Goal: Find specific page/section: Find specific page/section

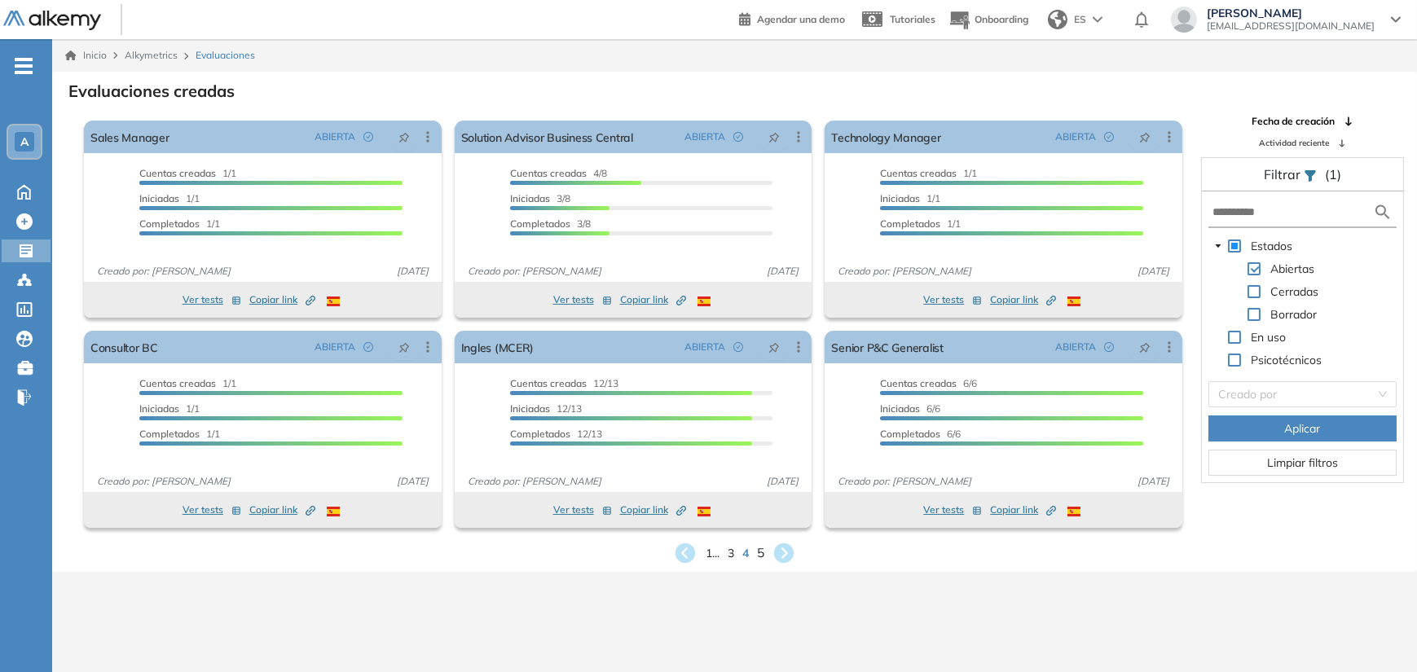
click at [761, 553] on span "5" at bounding box center [760, 552] width 7 height 19
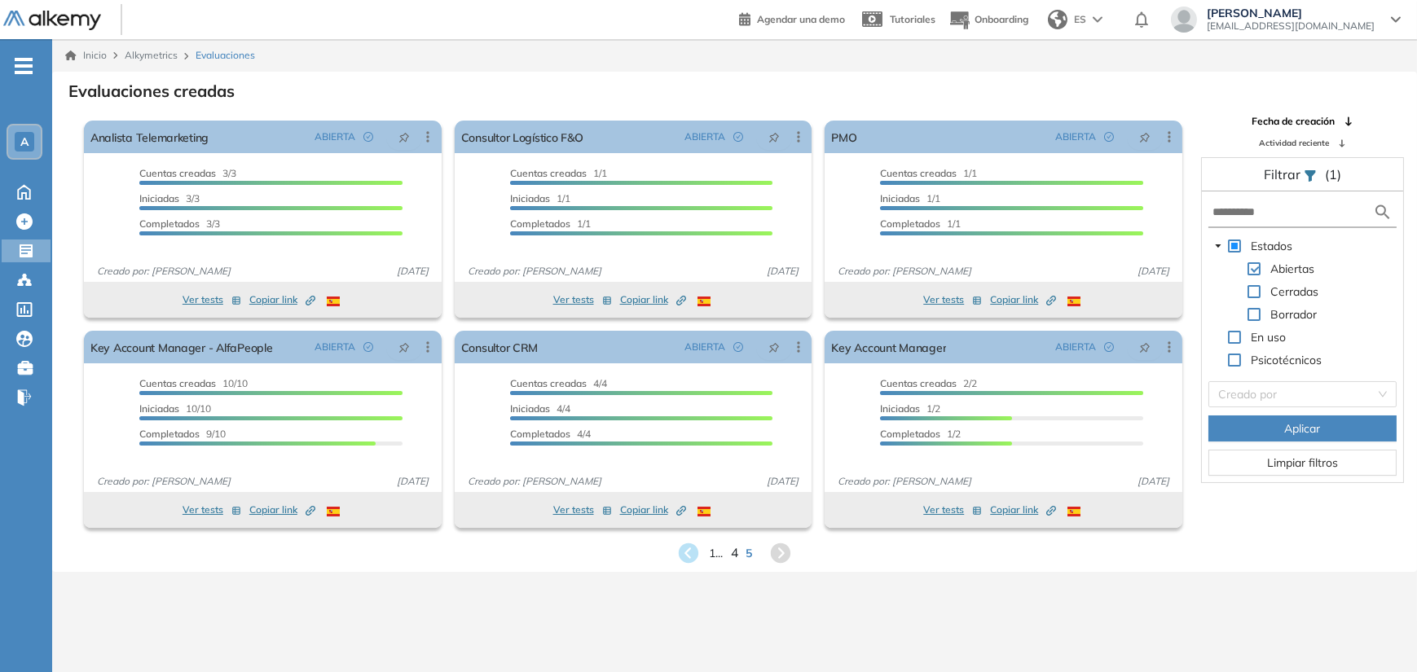
click at [732, 555] on span "4" at bounding box center [734, 552] width 7 height 19
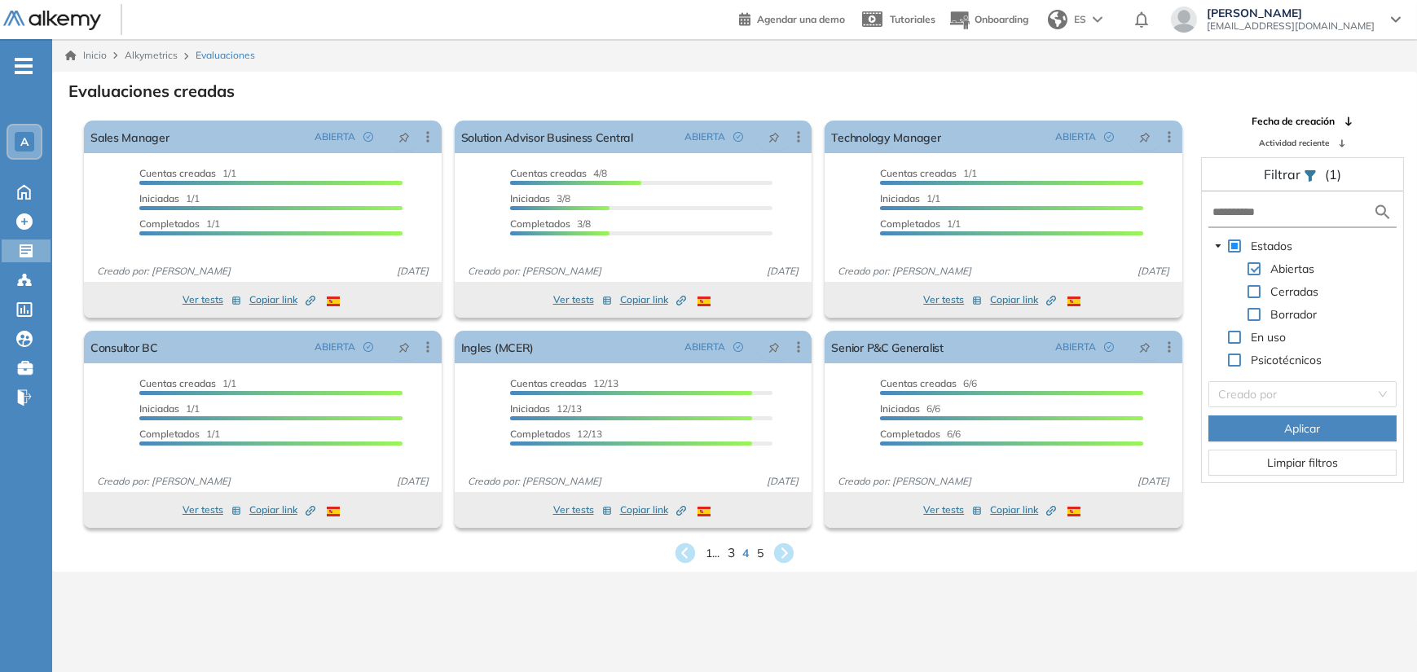
click at [729, 555] on span "3" at bounding box center [730, 552] width 7 height 19
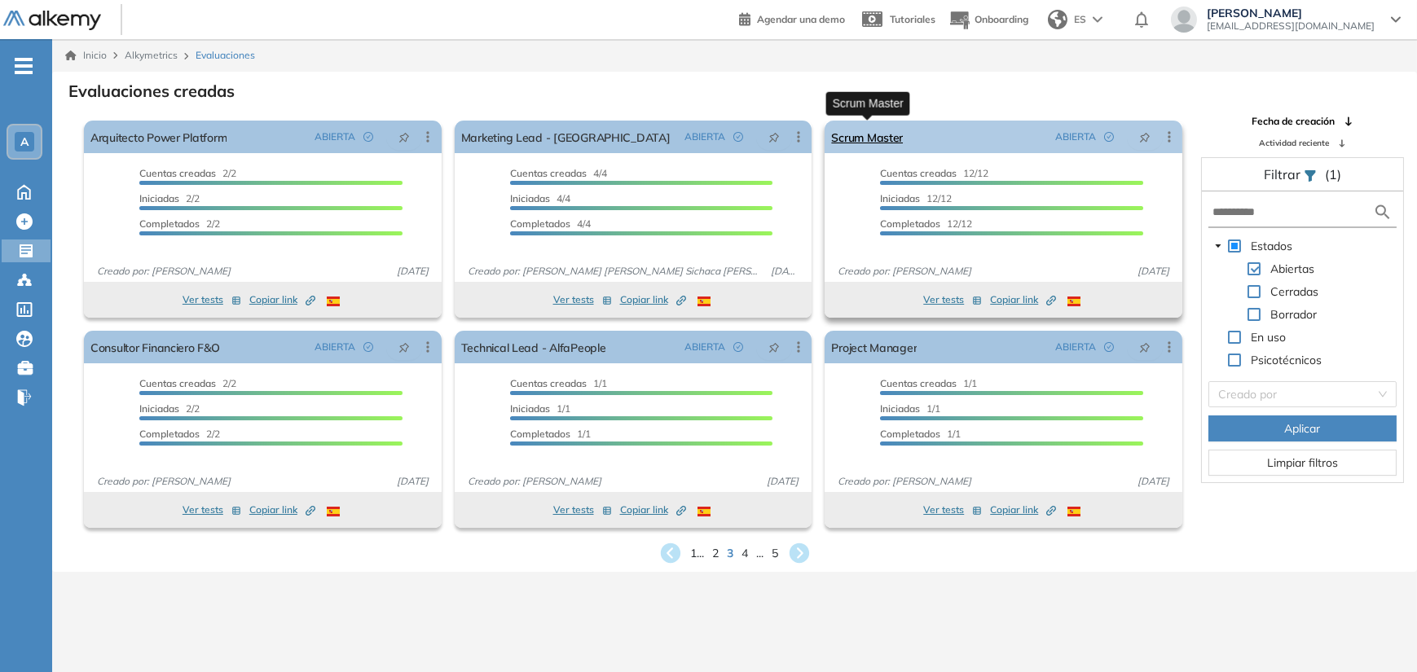
click at [860, 135] on link "Scrum Master" at bounding box center [867, 137] width 72 height 33
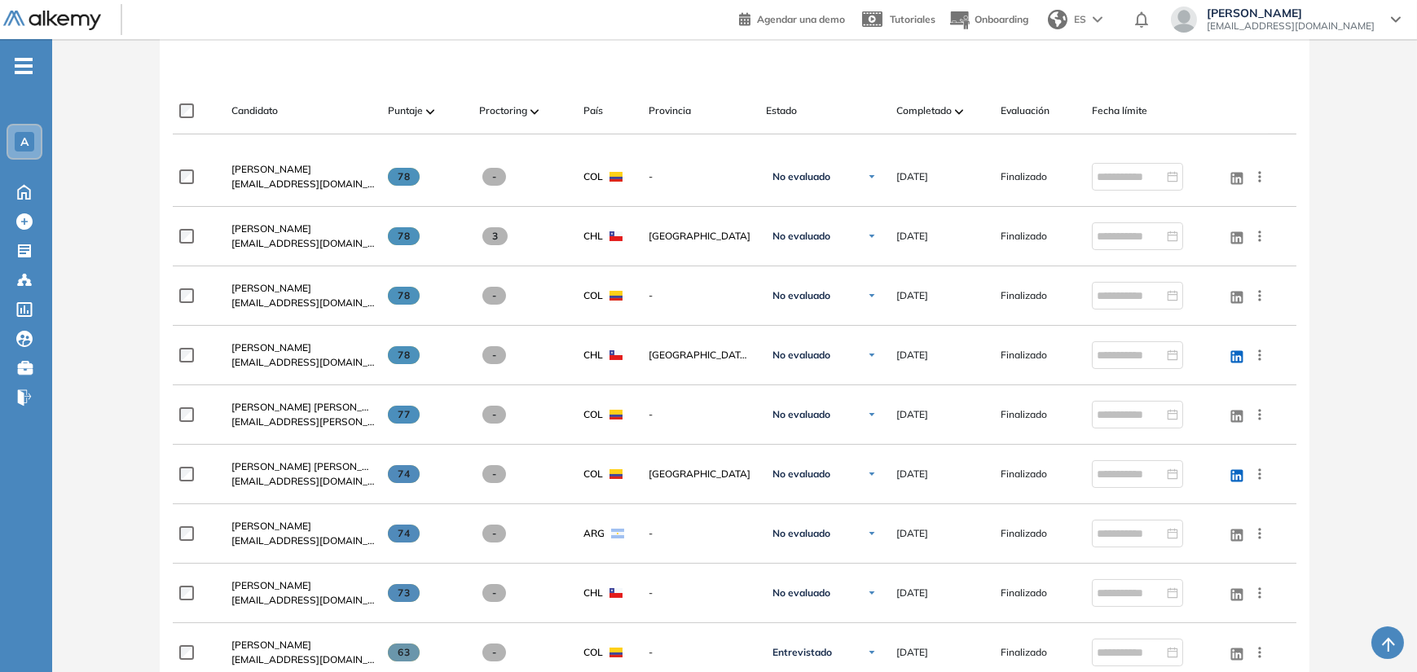
scroll to position [489, 0]
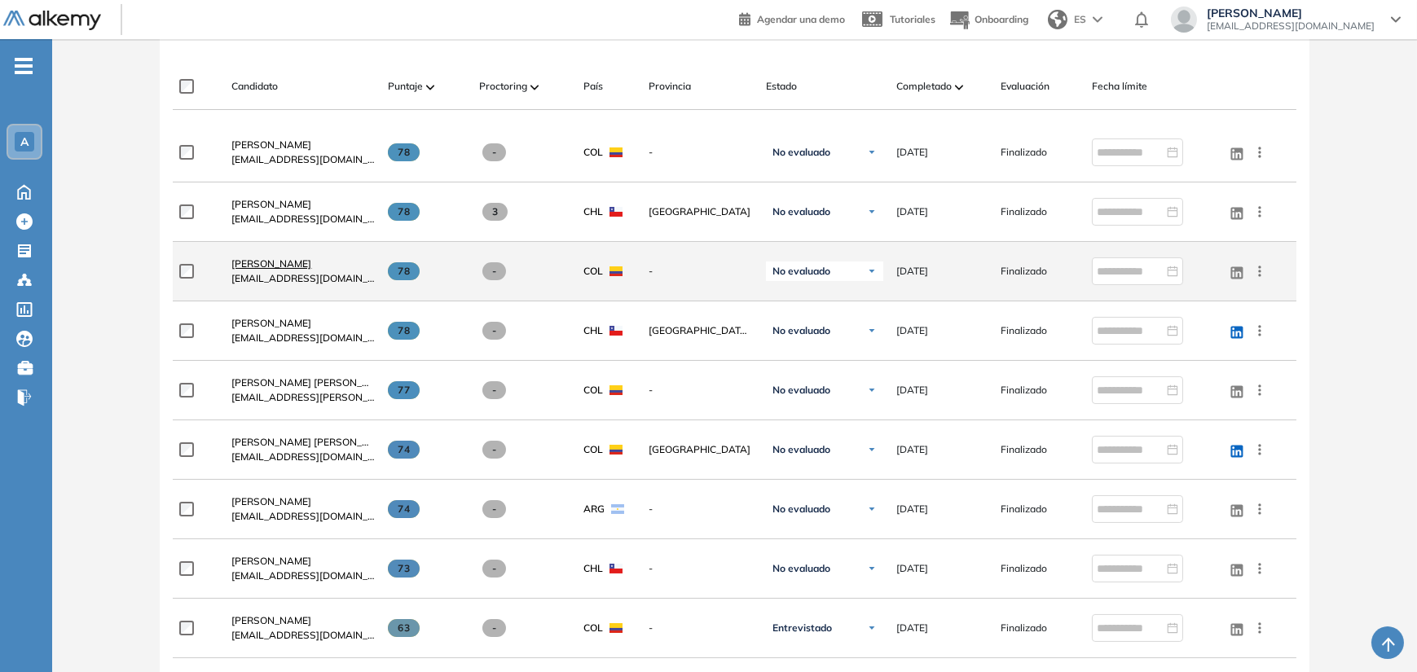
click at [285, 262] on span "[PERSON_NAME]" at bounding box center [271, 263] width 80 height 12
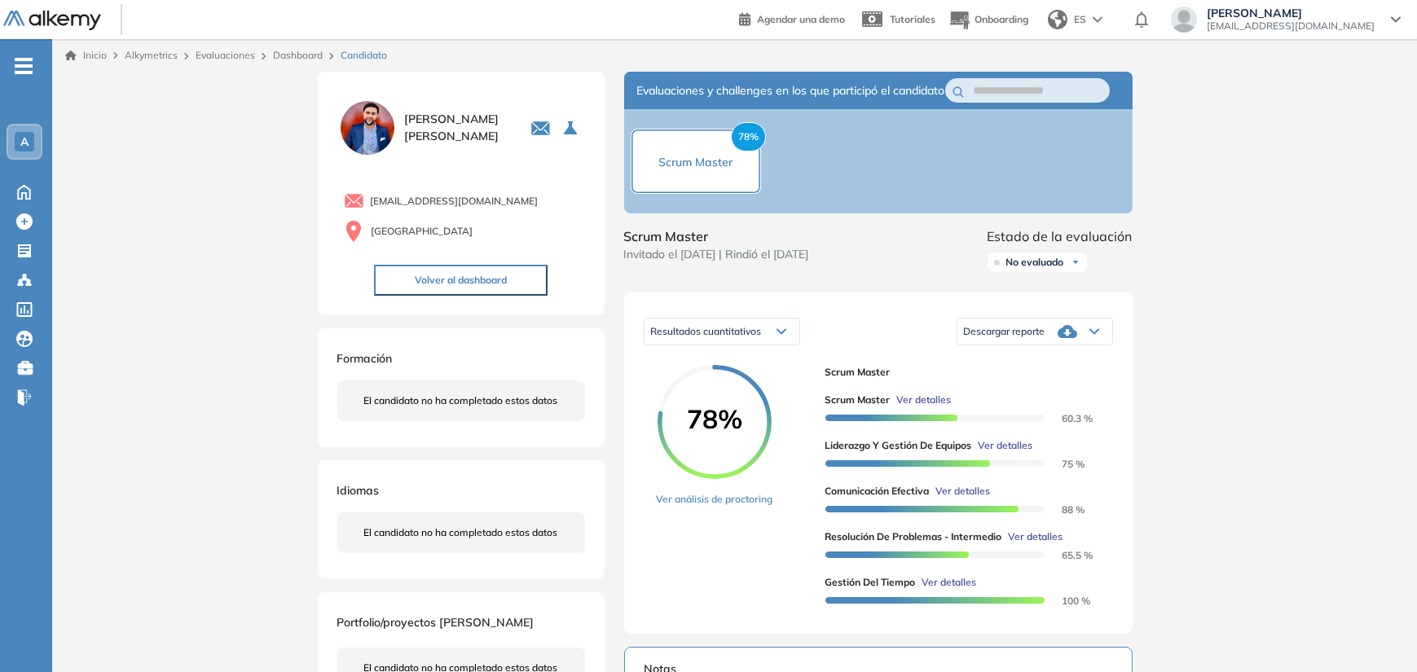
click at [97, 55] on link "Inicio" at bounding box center [86, 55] width 42 height 15
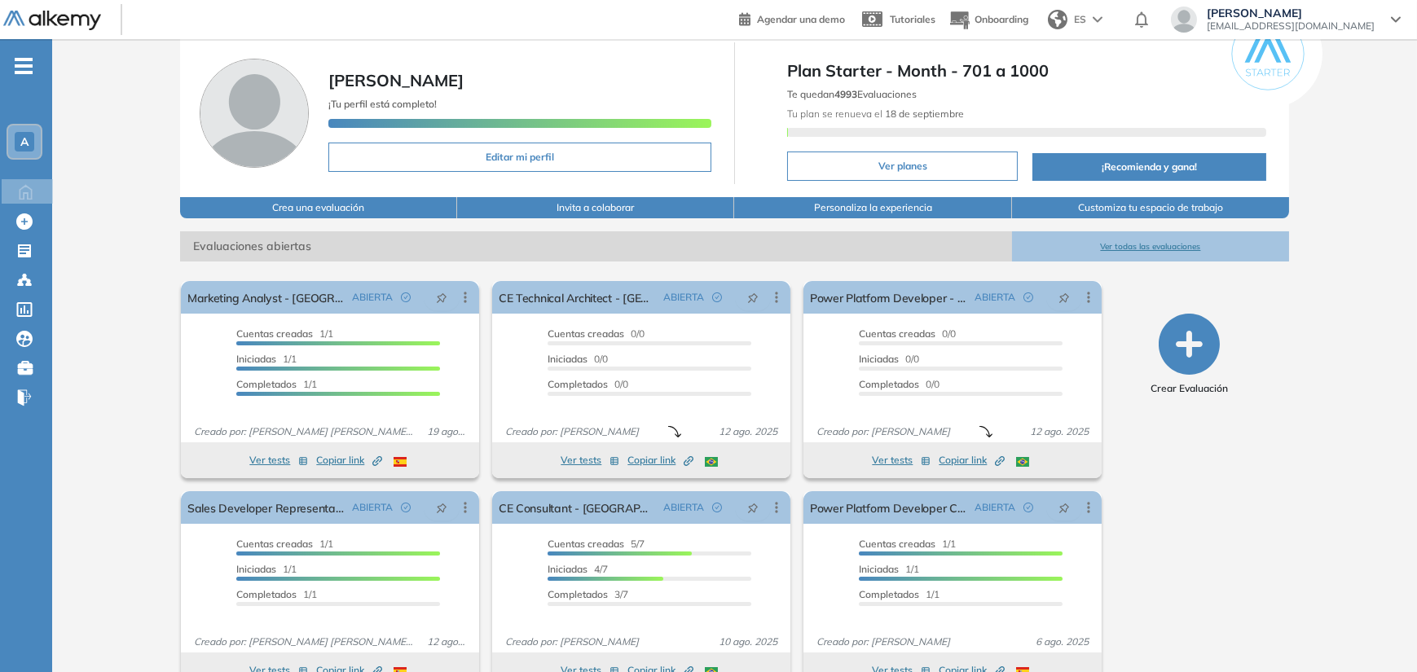
scroll to position [81, 0]
